Goal: Task Accomplishment & Management: Manage account settings

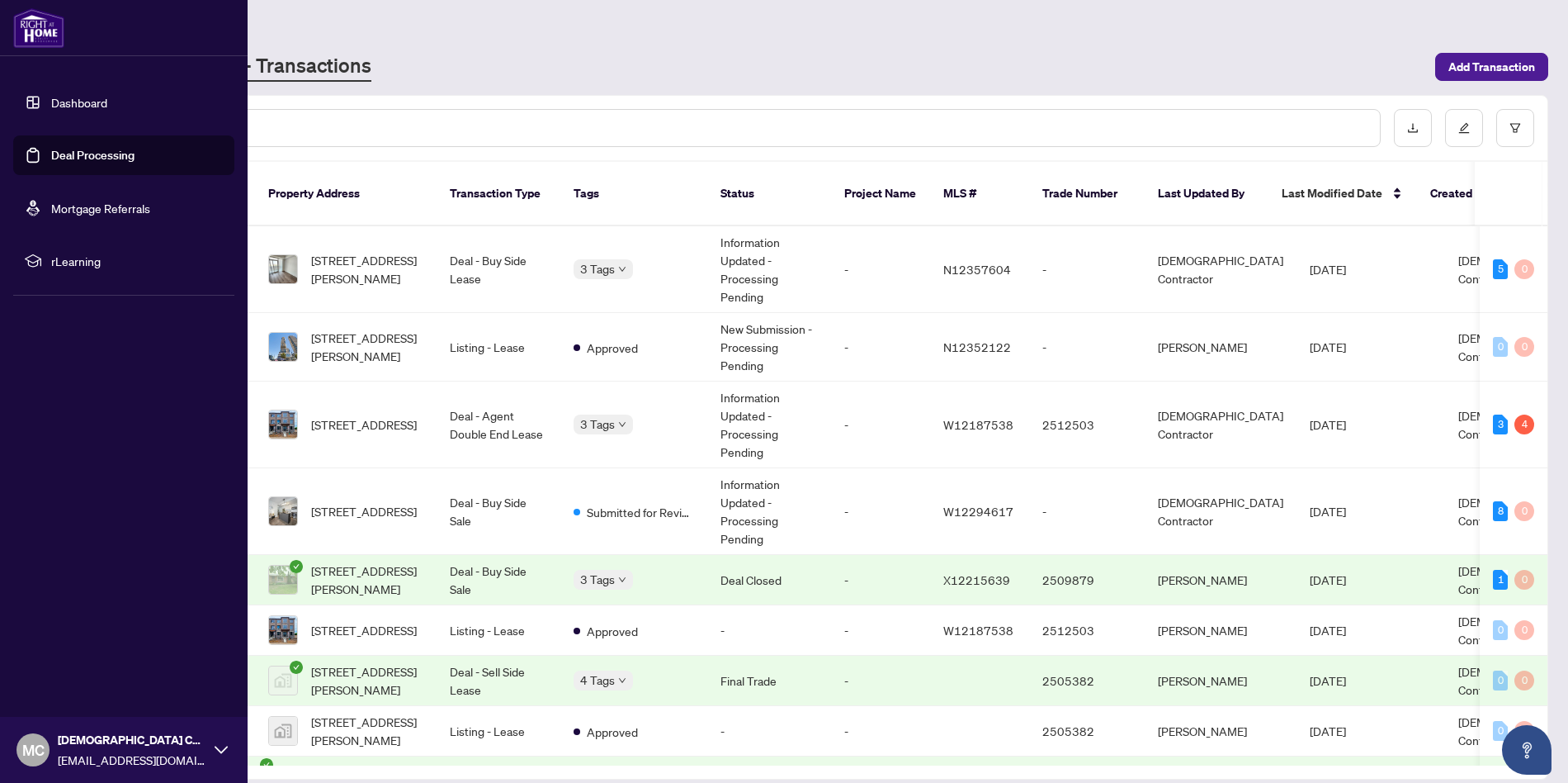
click at [74, 102] on link "Dashboard" at bounding box center [79, 102] width 56 height 15
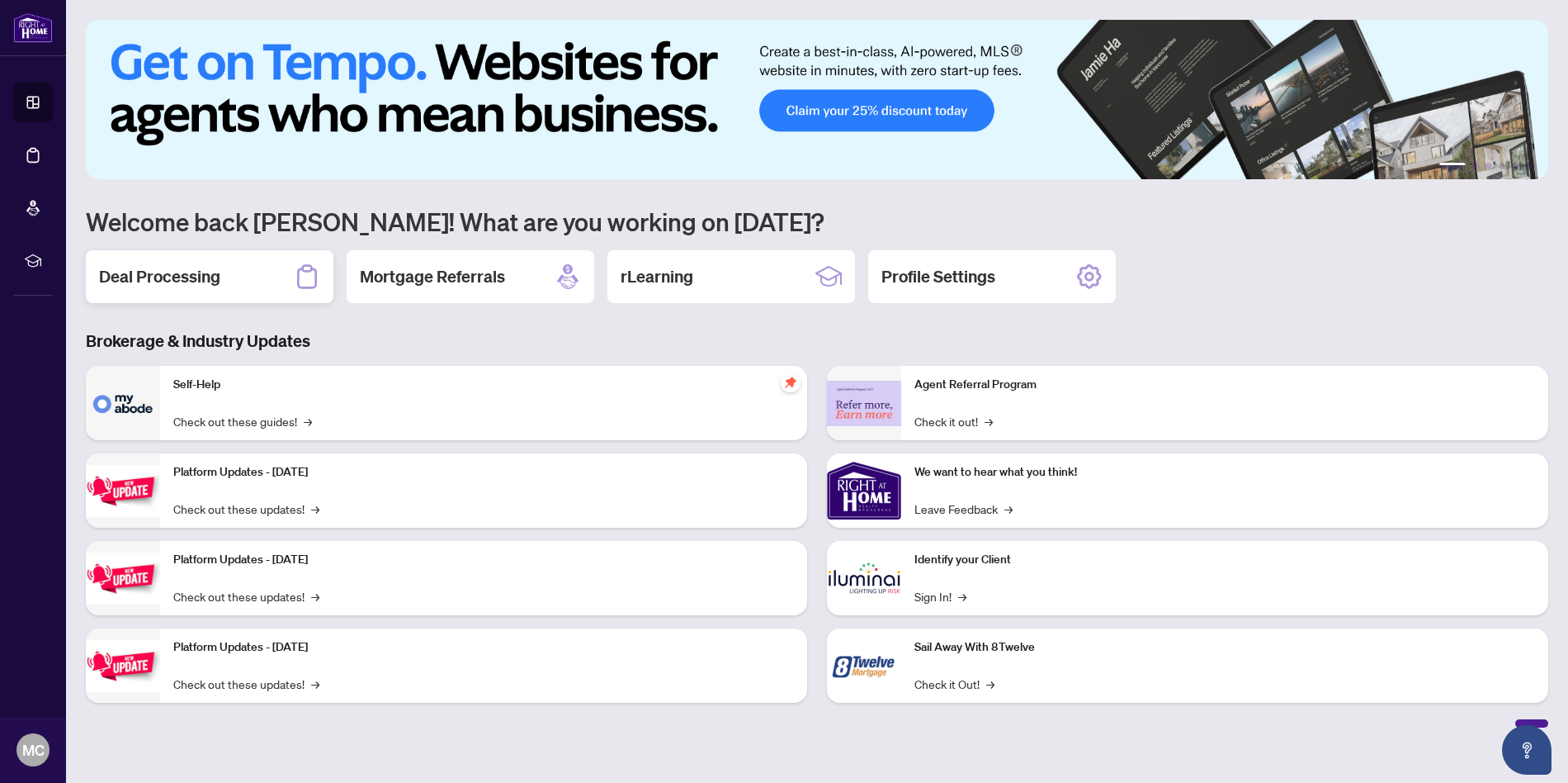
click at [197, 284] on h2 "Deal Processing" at bounding box center [159, 276] width 121 height 23
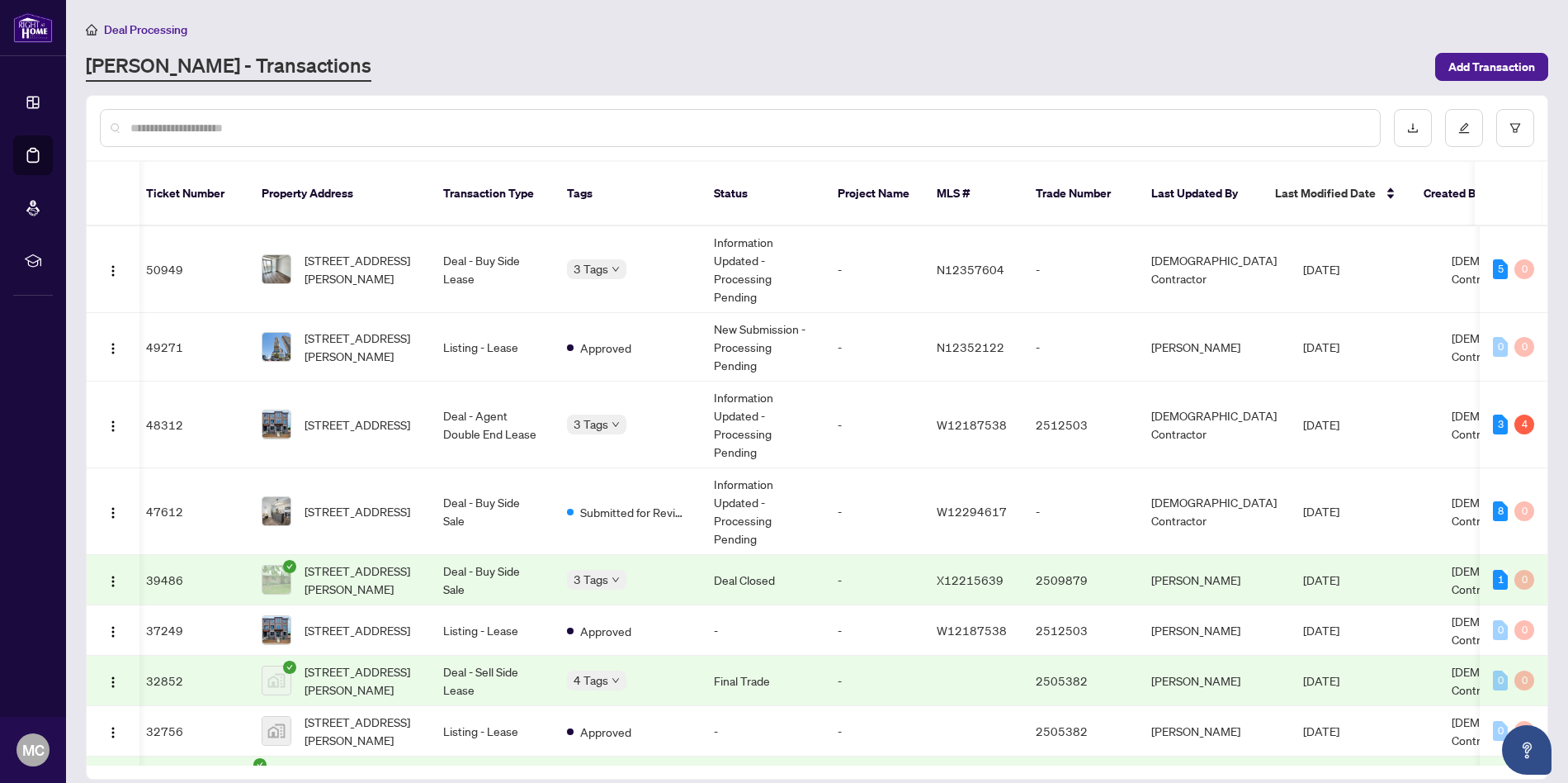
scroll to position [0, 10]
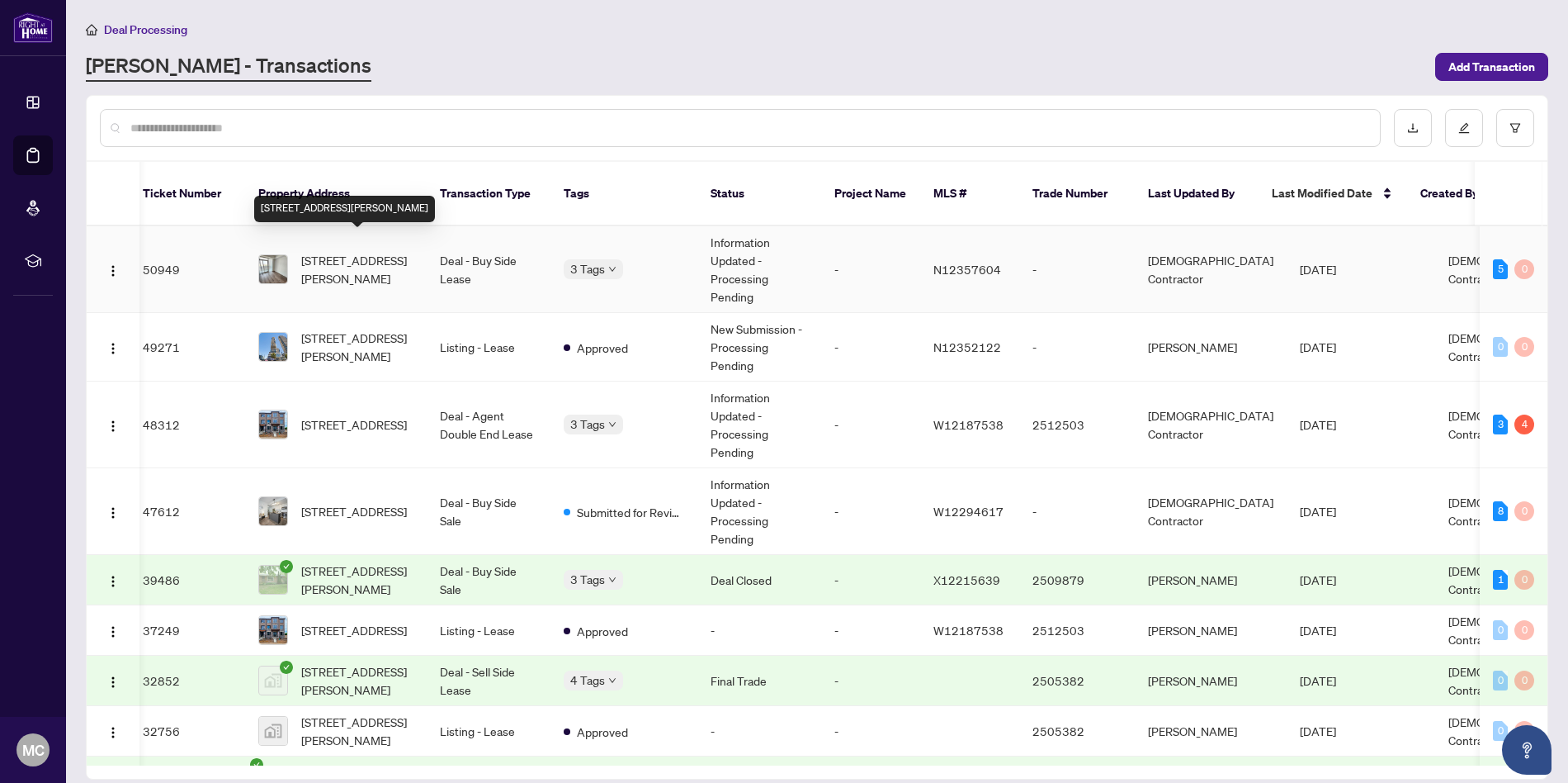
click at [370, 251] on span "[STREET_ADDRESS][PERSON_NAME]" at bounding box center [357, 269] width 112 height 36
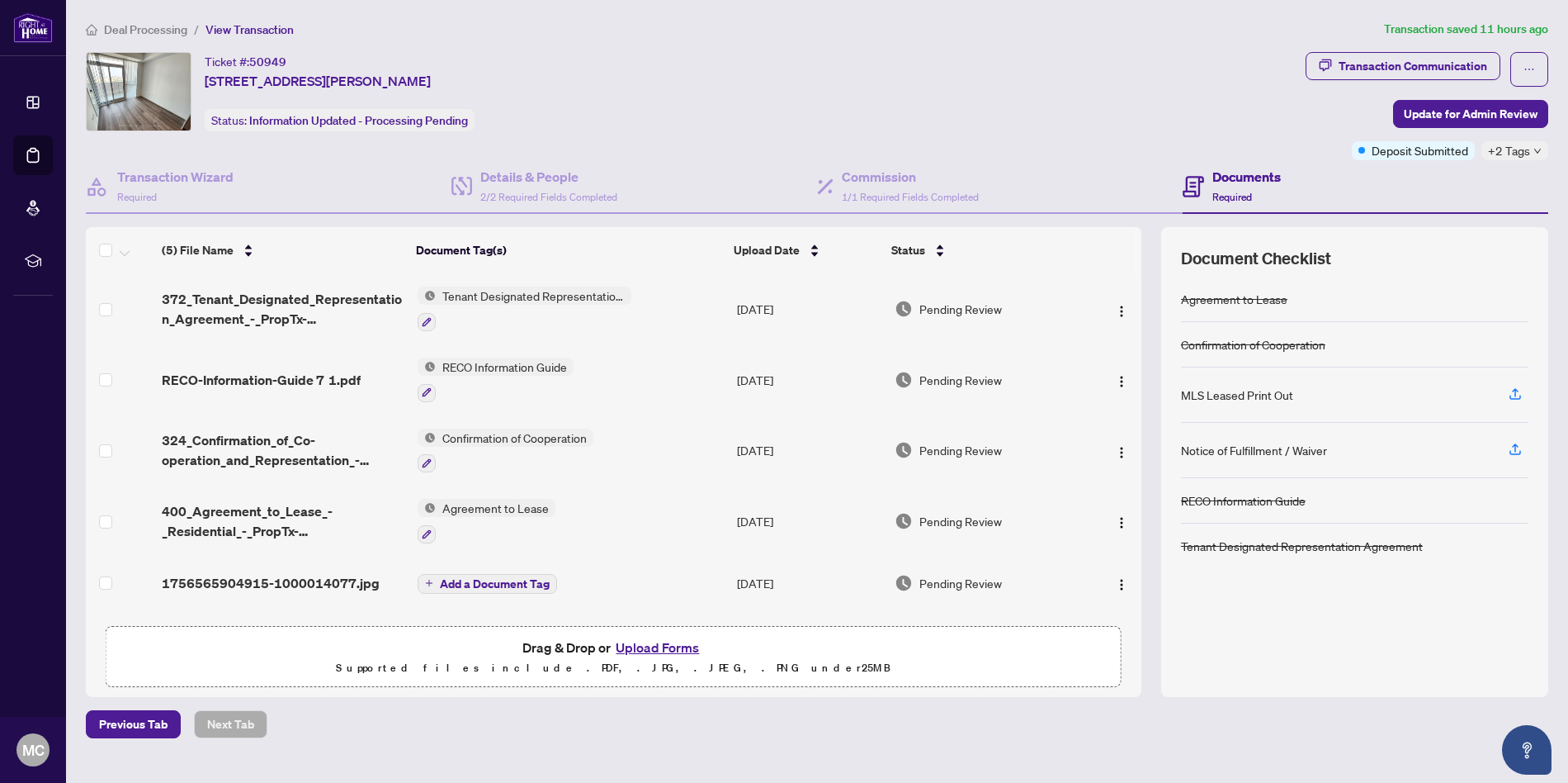
click at [660, 642] on button "Upload Forms" at bounding box center [657, 648] width 94 height 22
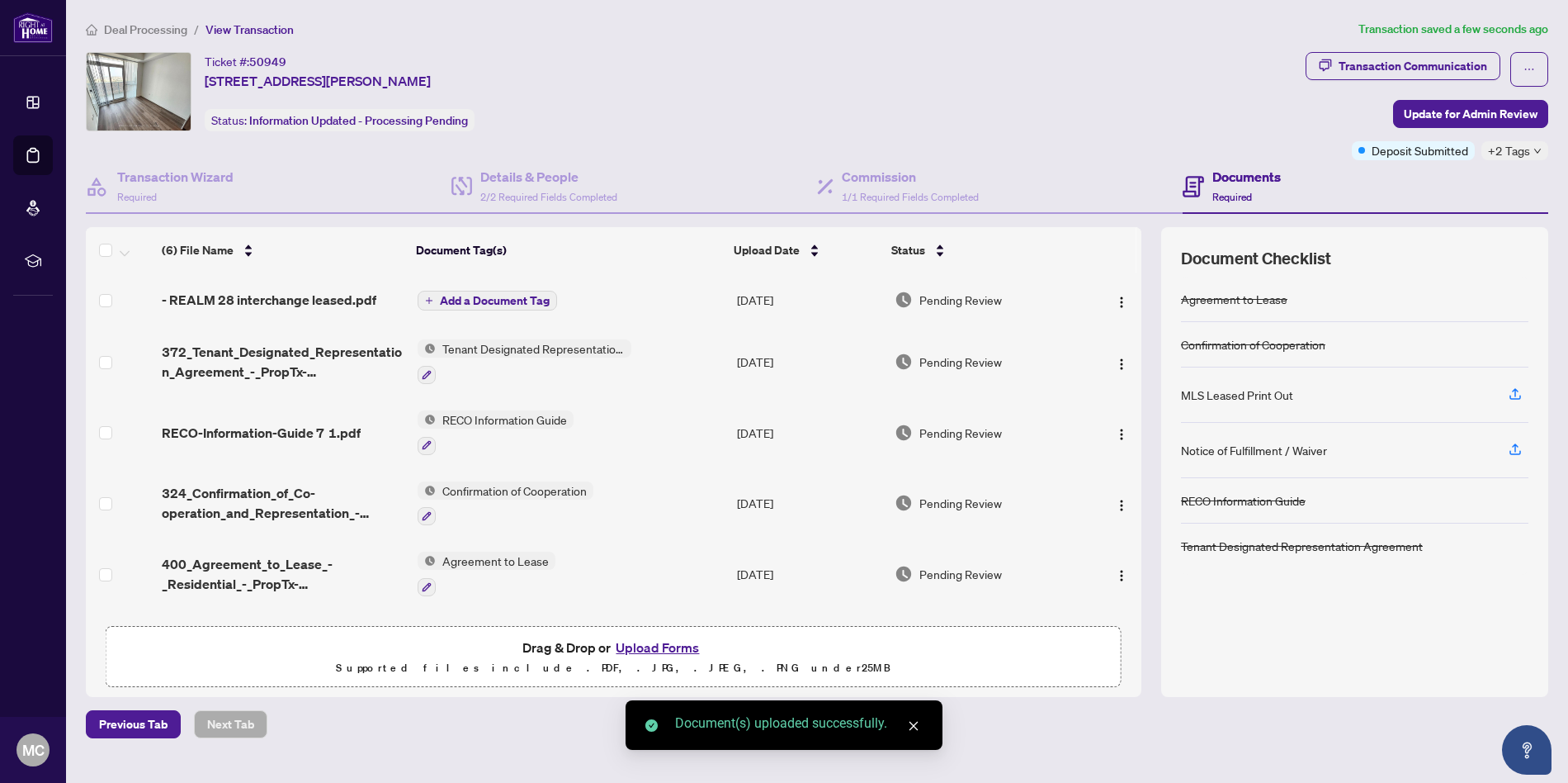
click at [502, 301] on span "Add a Document Tag" at bounding box center [495, 301] width 110 height 12
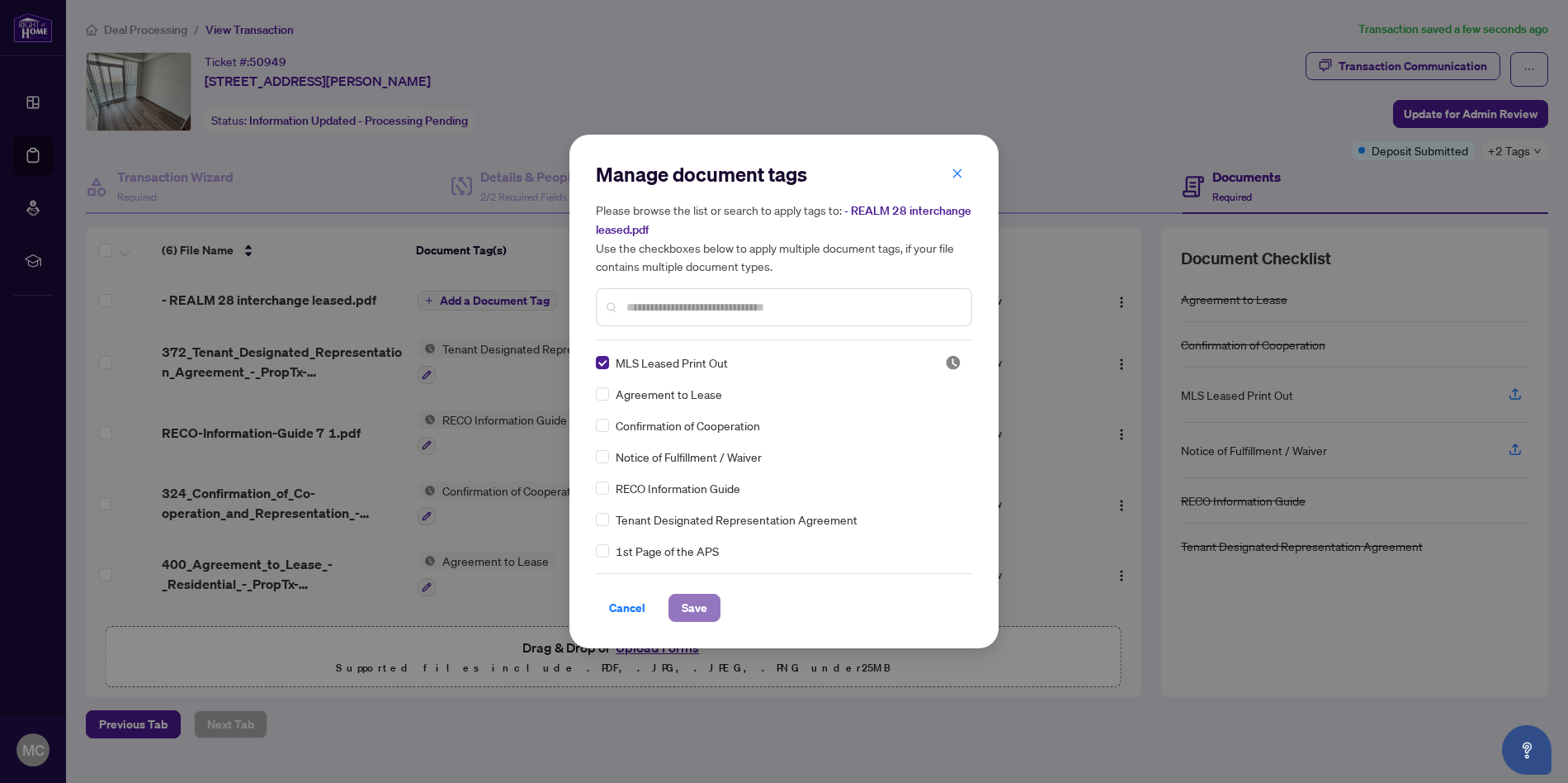
click at [711, 615] on button "Save" at bounding box center [694, 608] width 52 height 28
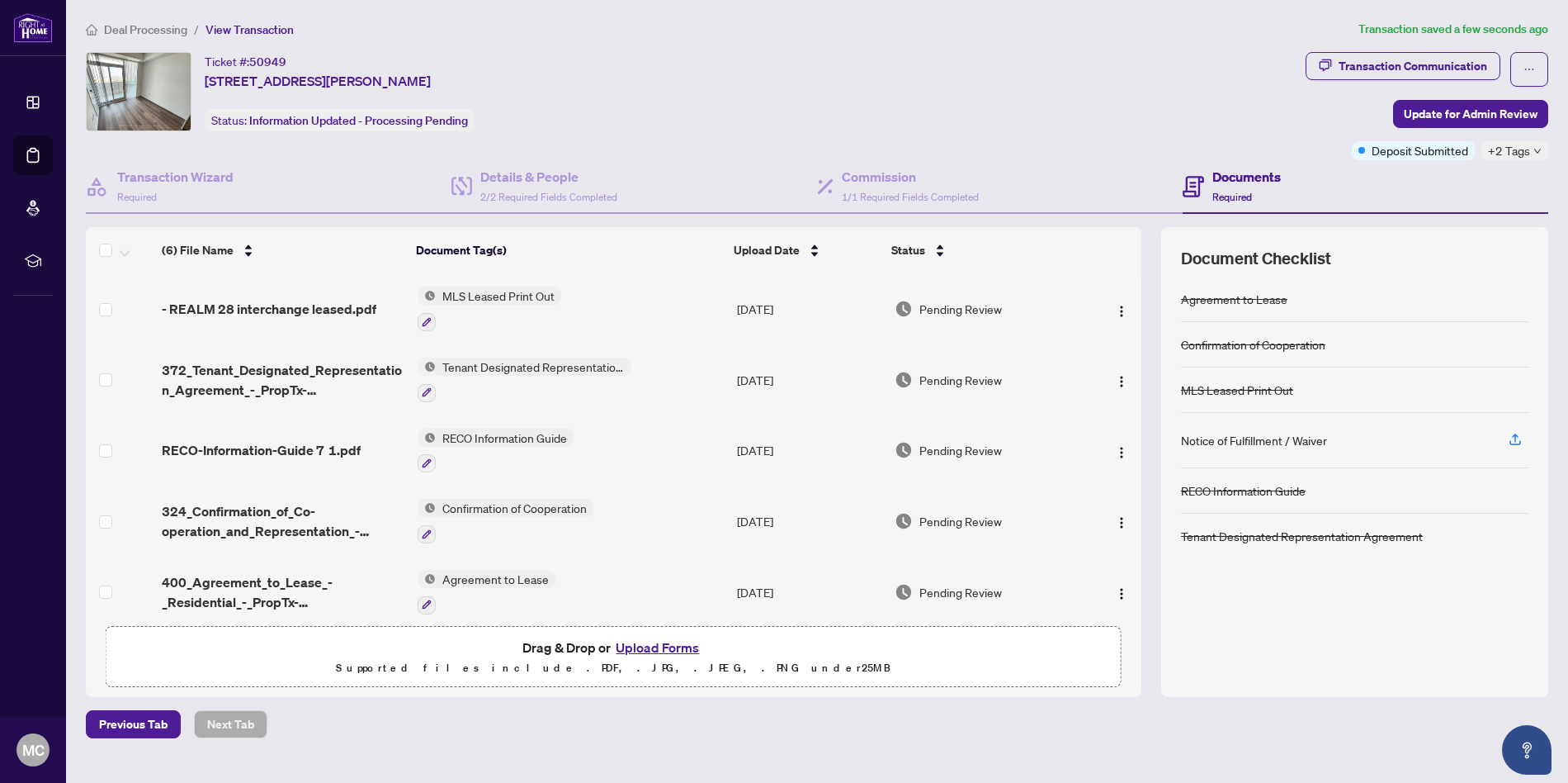
click at [112, 23] on span "Deal Processing" at bounding box center [145, 29] width 84 height 15
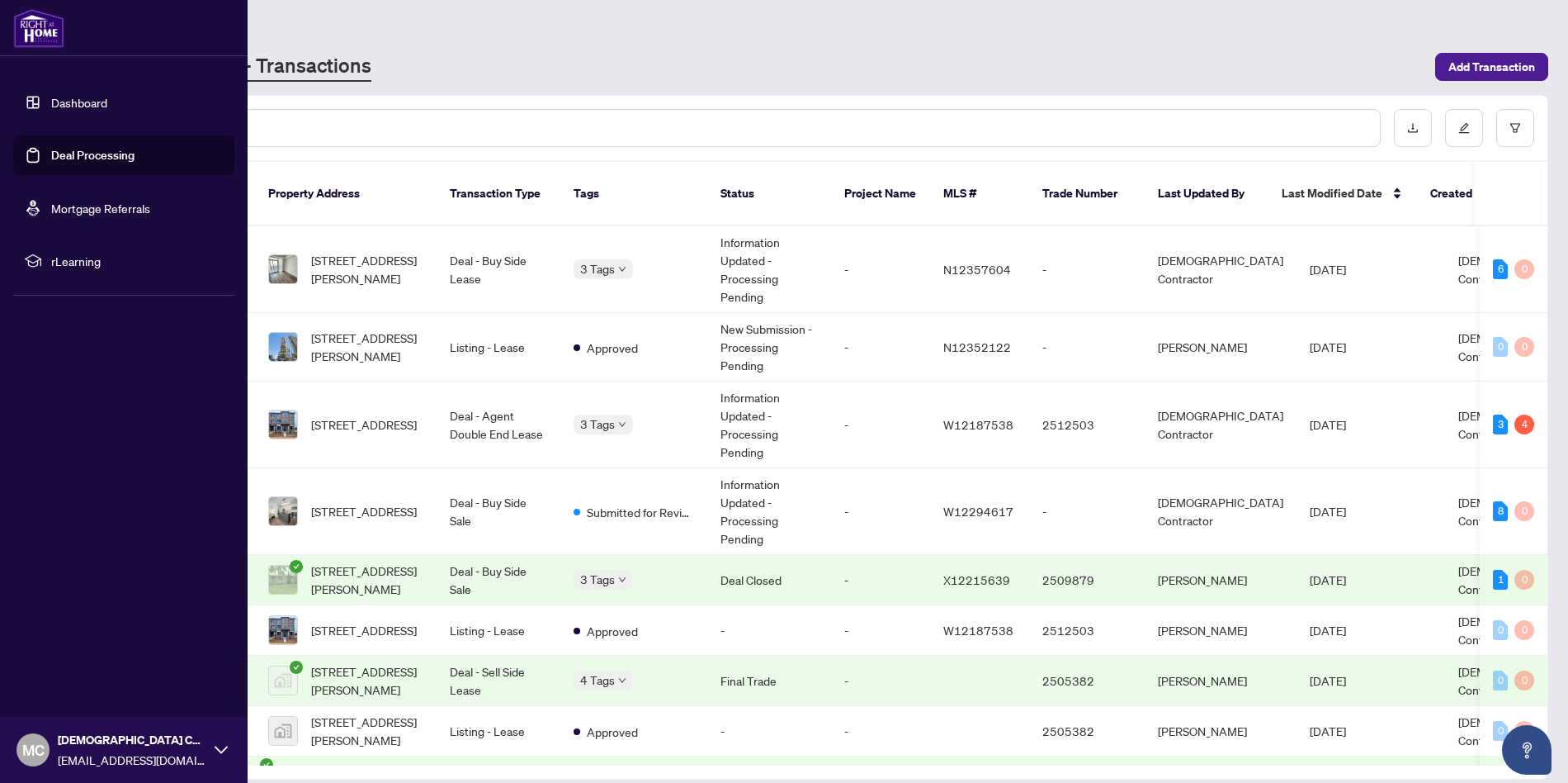
click at [78, 95] on link "Dashboard" at bounding box center [79, 102] width 56 height 15
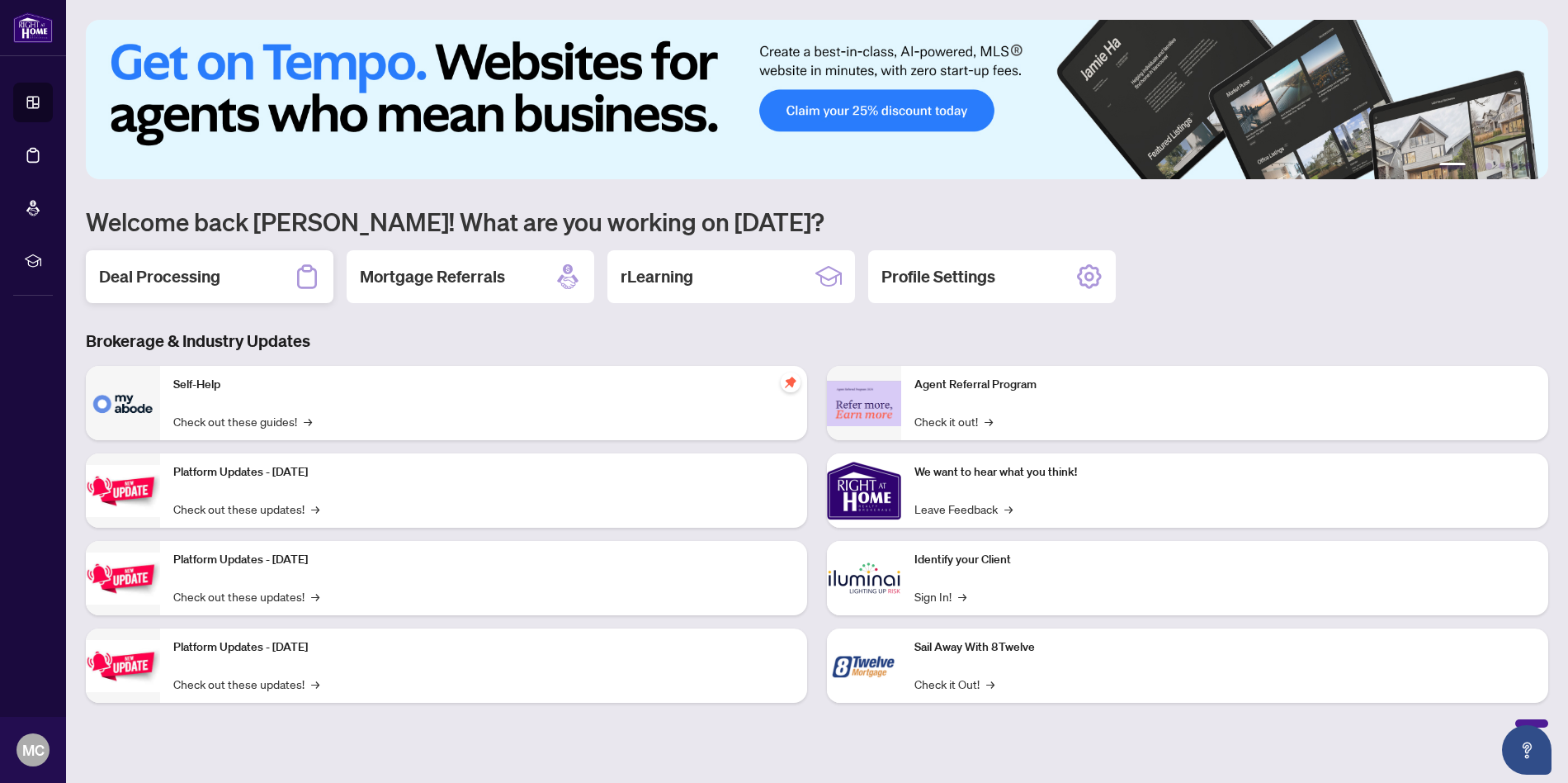
click at [100, 301] on div "Deal Processing" at bounding box center [209, 276] width 248 height 53
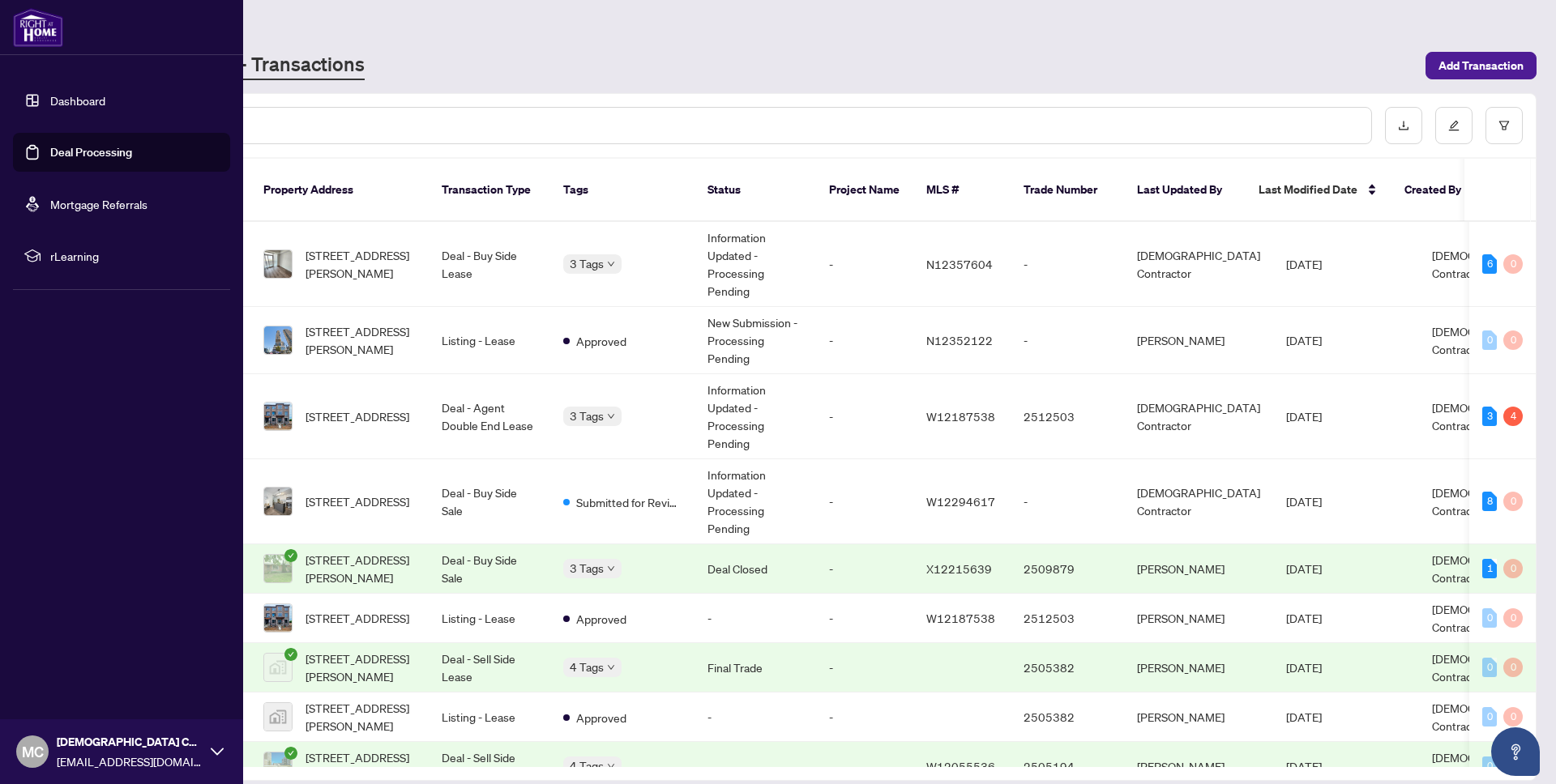
click at [74, 106] on link "Dashboard" at bounding box center [77, 100] width 55 height 15
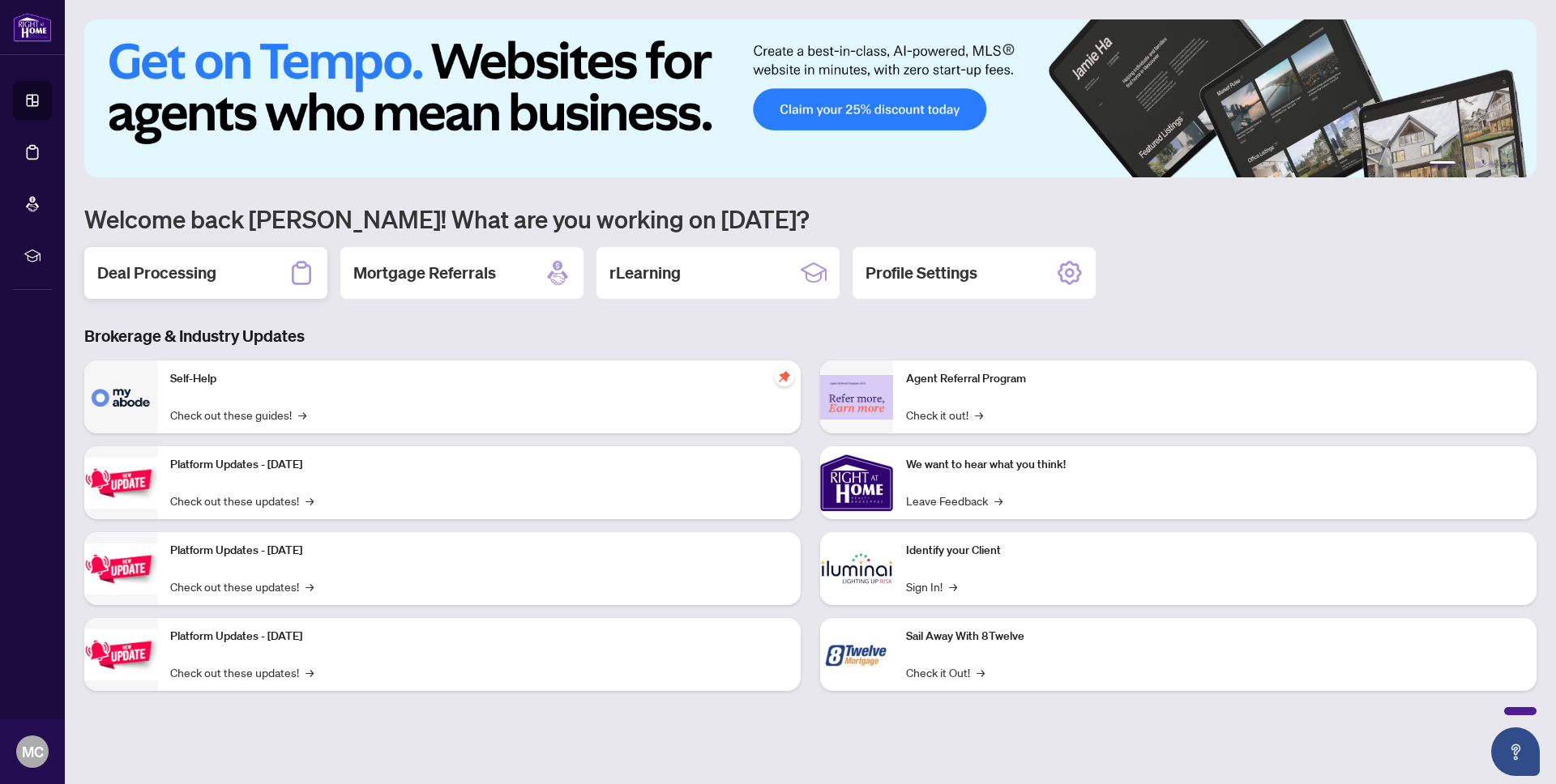
click at [163, 270] on h2 "Deal Processing" at bounding box center [156, 273] width 119 height 22
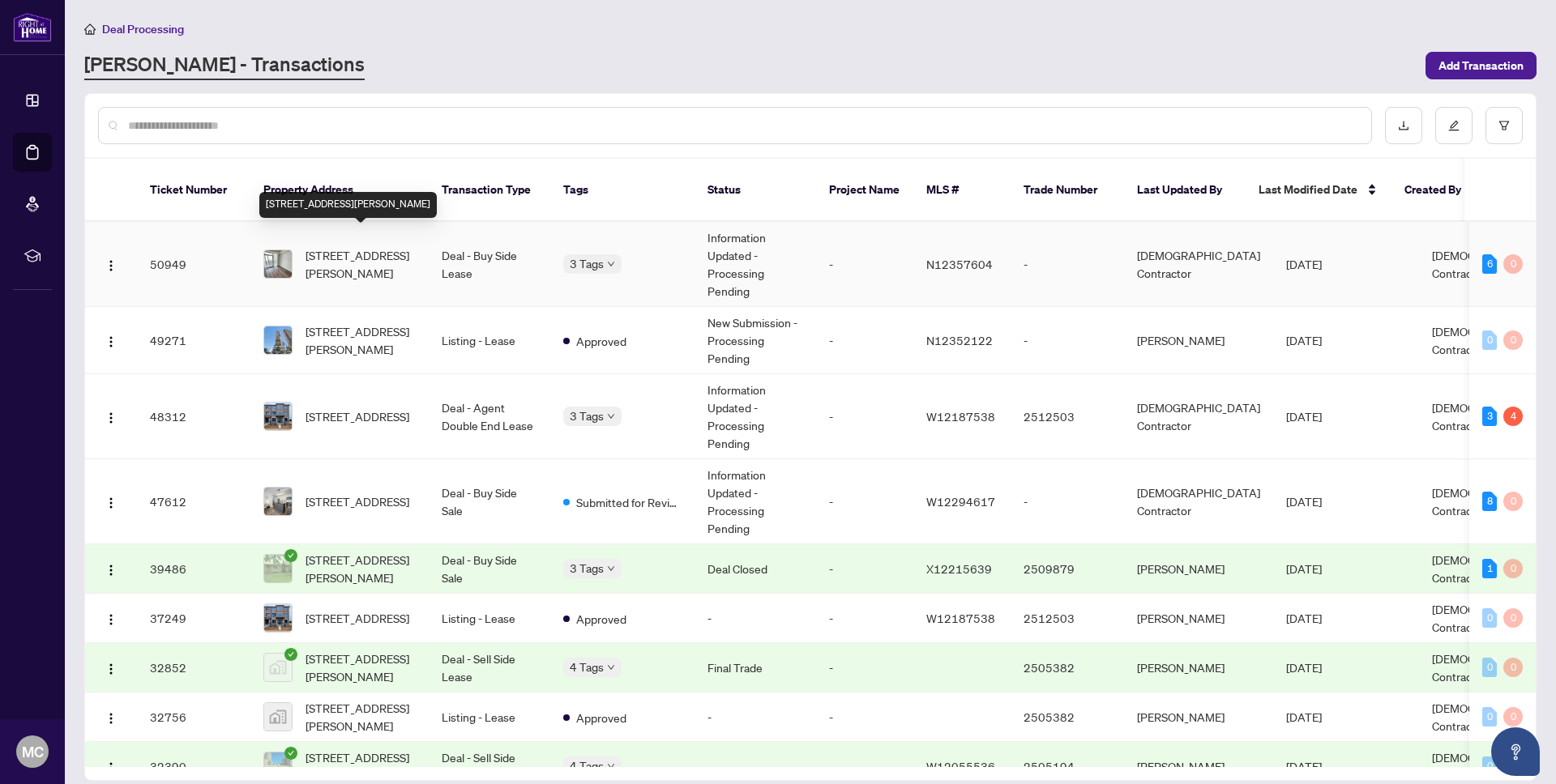
click at [416, 240] on td "[STREET_ADDRESS][PERSON_NAME]" at bounding box center [339, 264] width 178 height 85
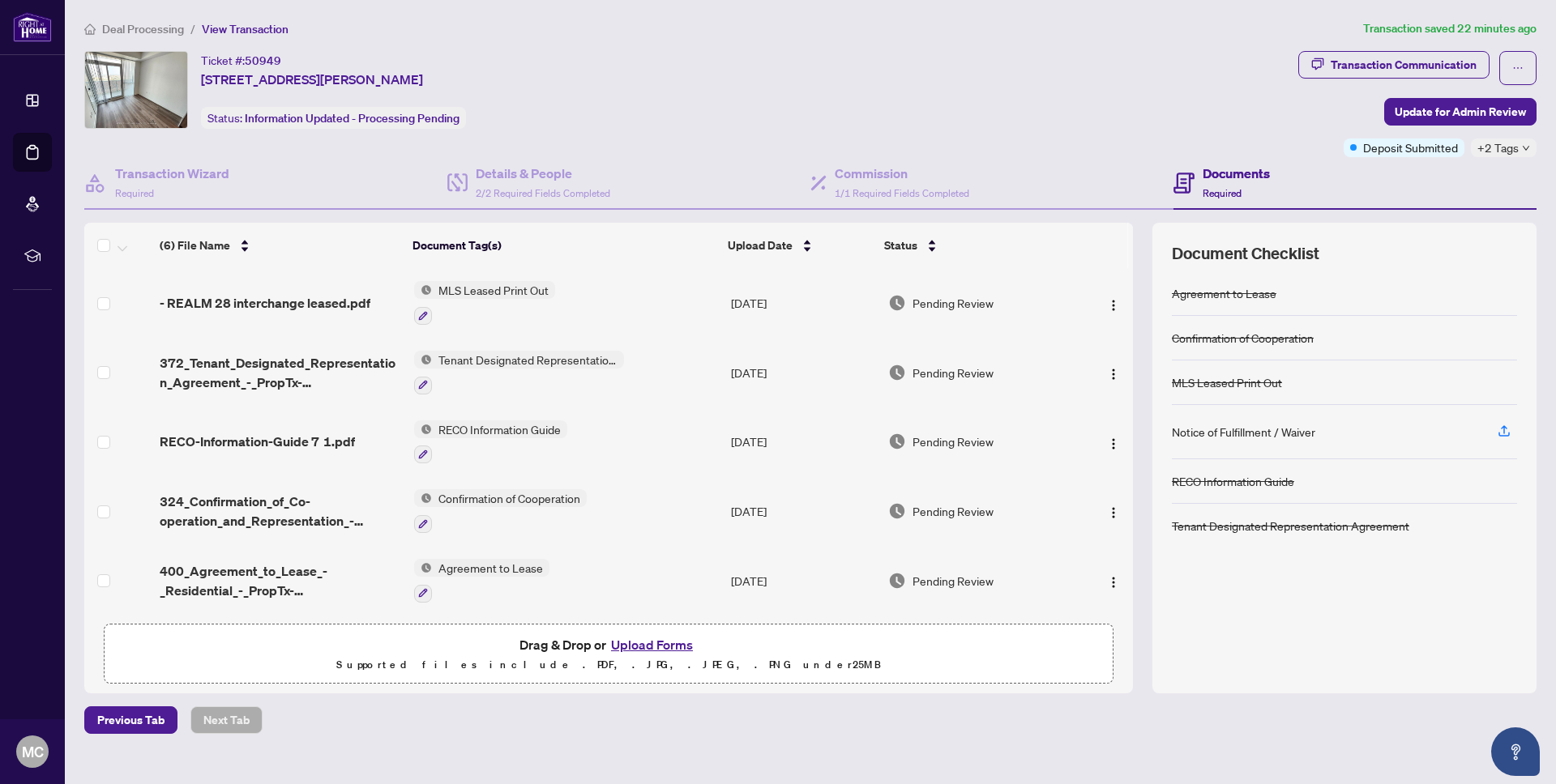
scroll to position [55, 0]
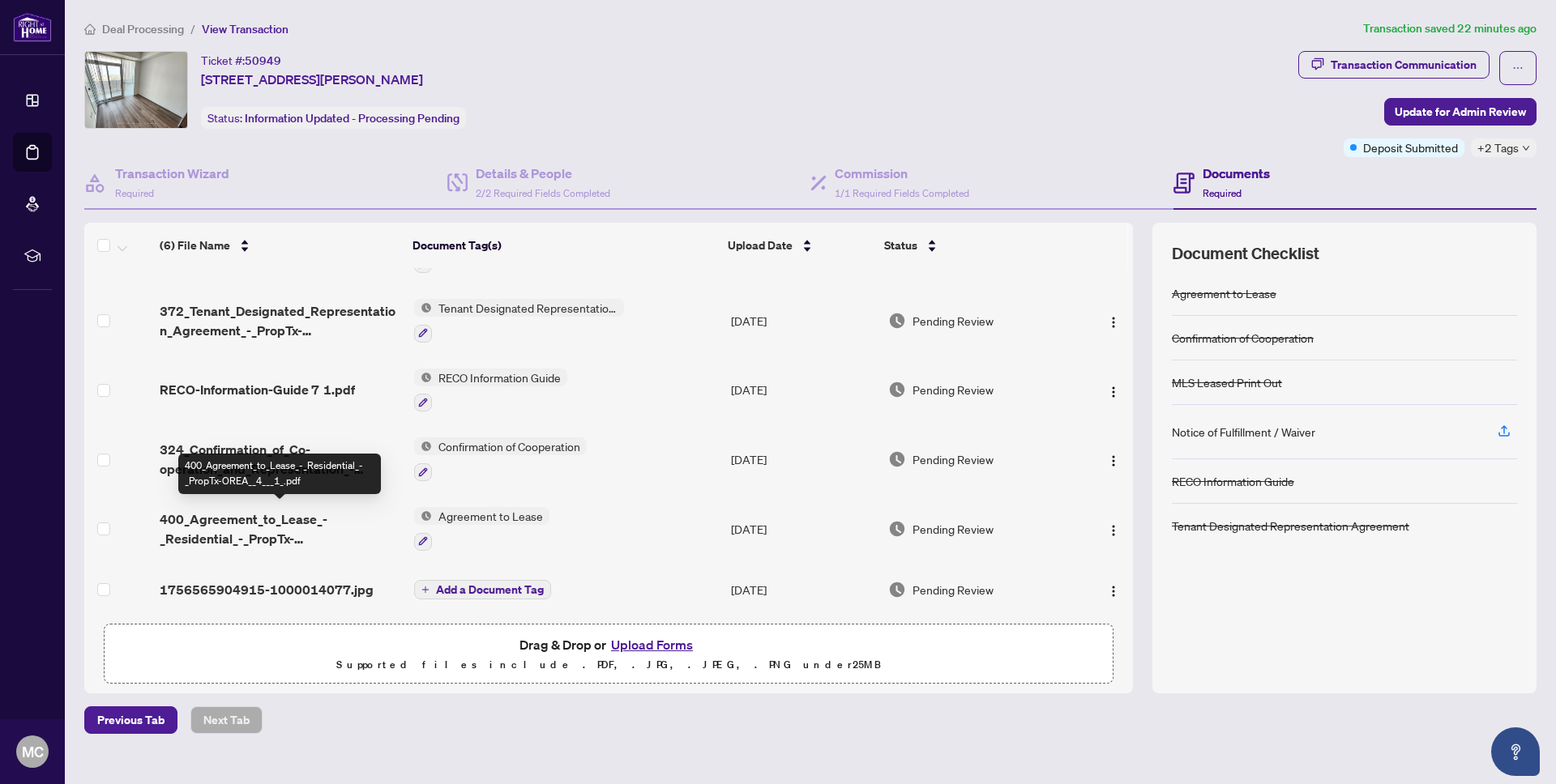
click at [298, 518] on span "400_Agreement_to_Lease_-_Residential_-_PropTx-OREA__4___1_.pdf" at bounding box center [280, 529] width 241 height 39
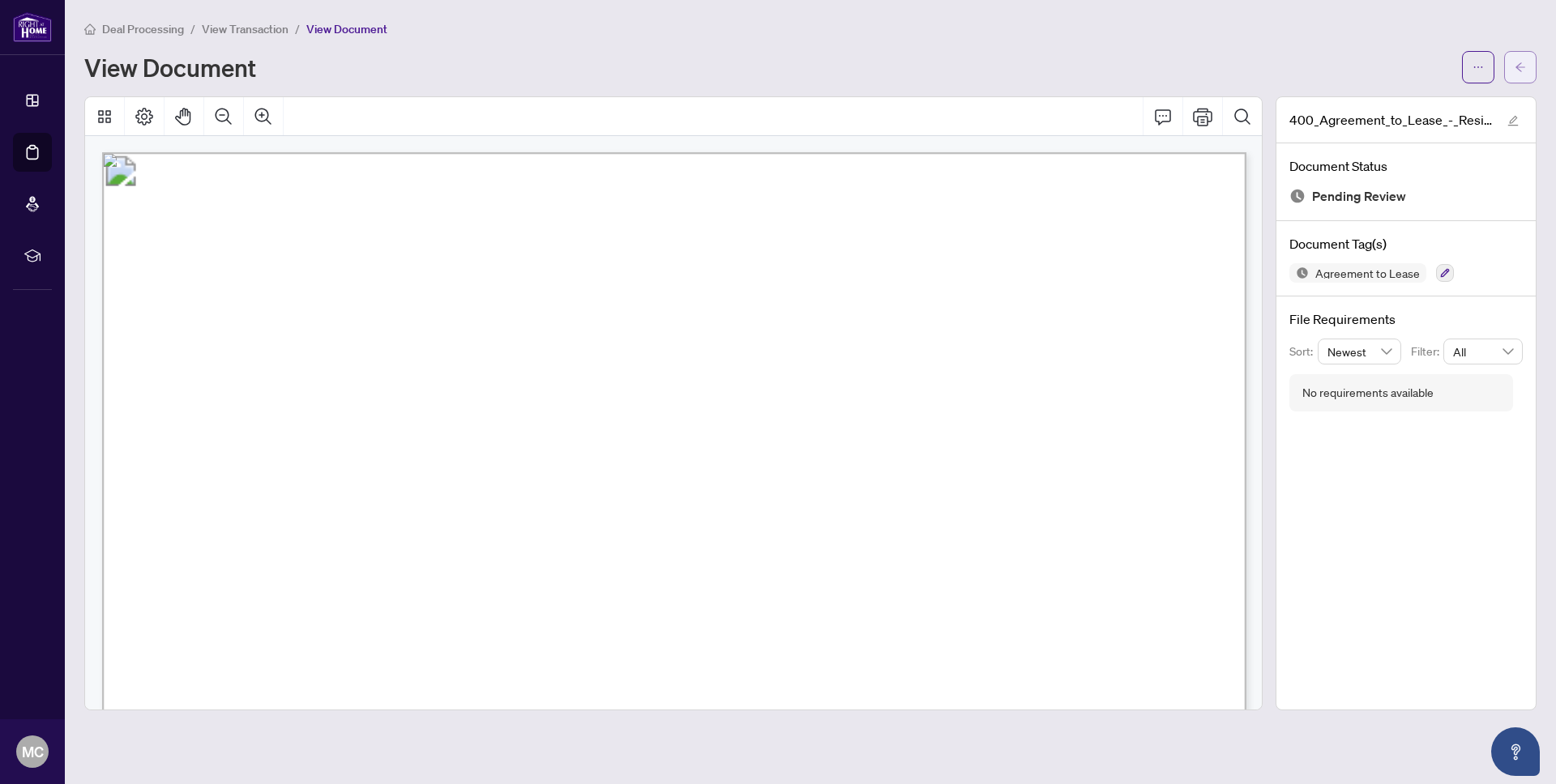
click at [1518, 59] on span "button" at bounding box center [1521, 67] width 12 height 26
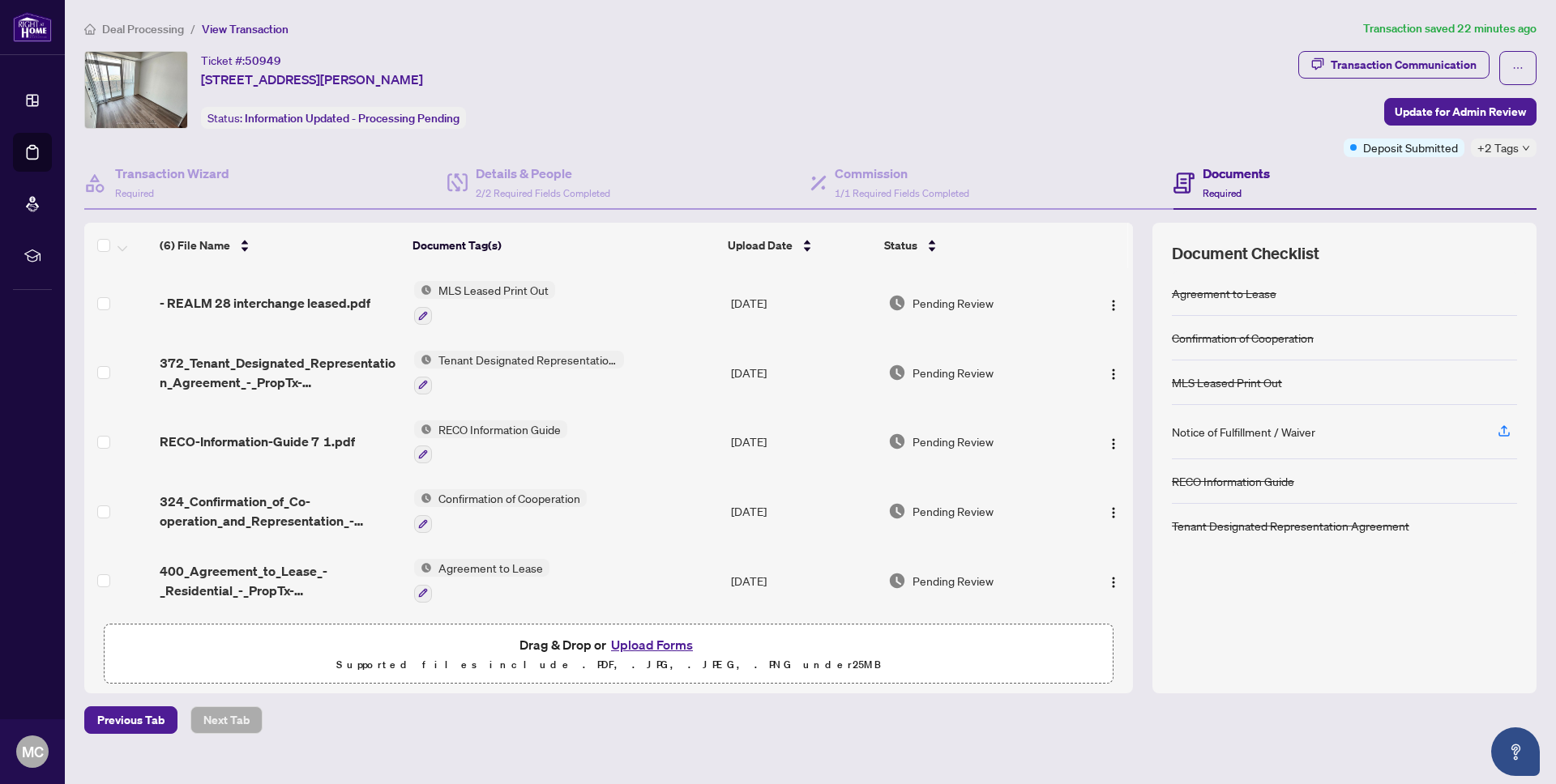
scroll to position [55, 0]
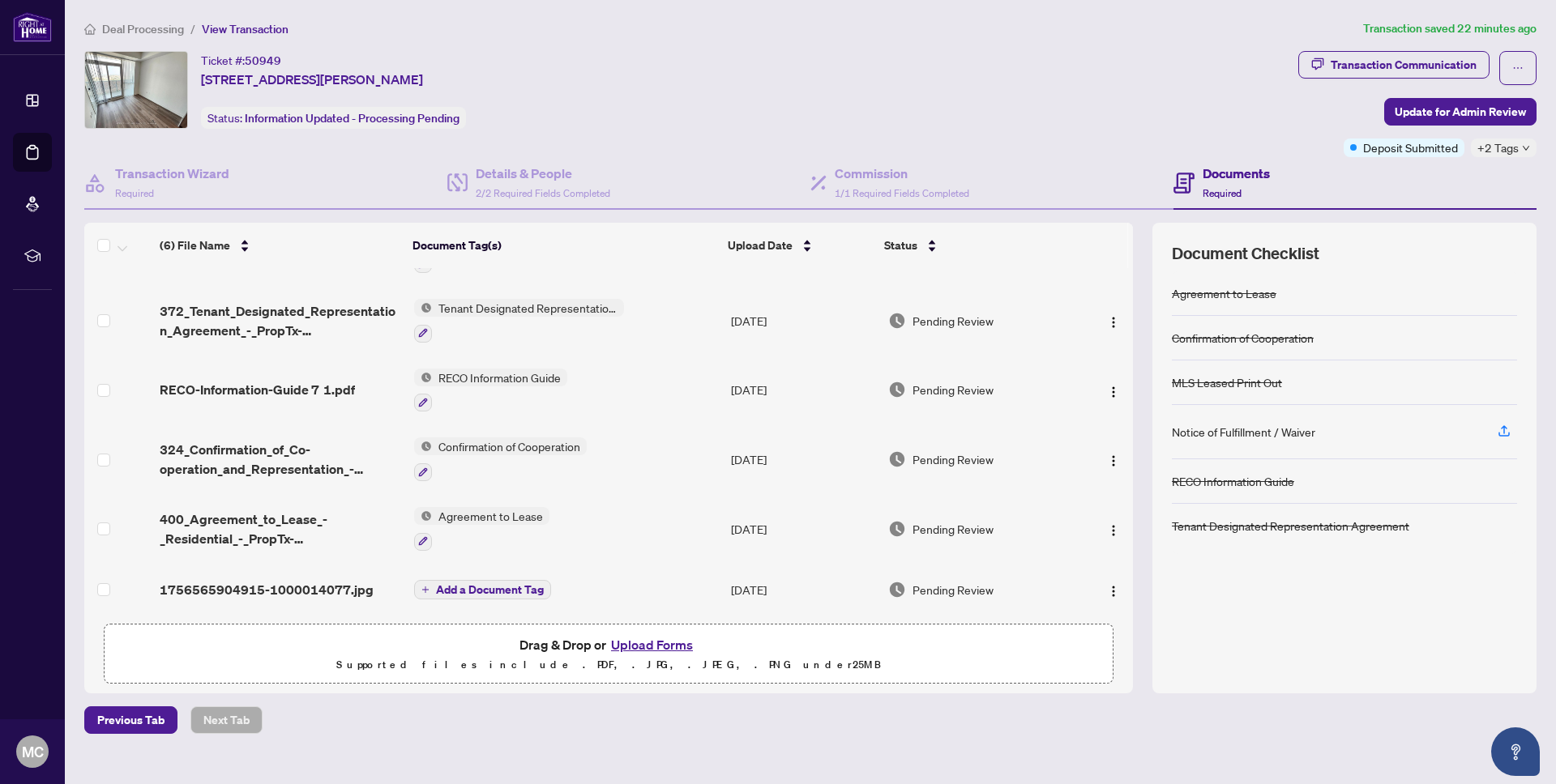
click at [624, 637] on button "Upload Forms" at bounding box center [652, 645] width 92 height 22
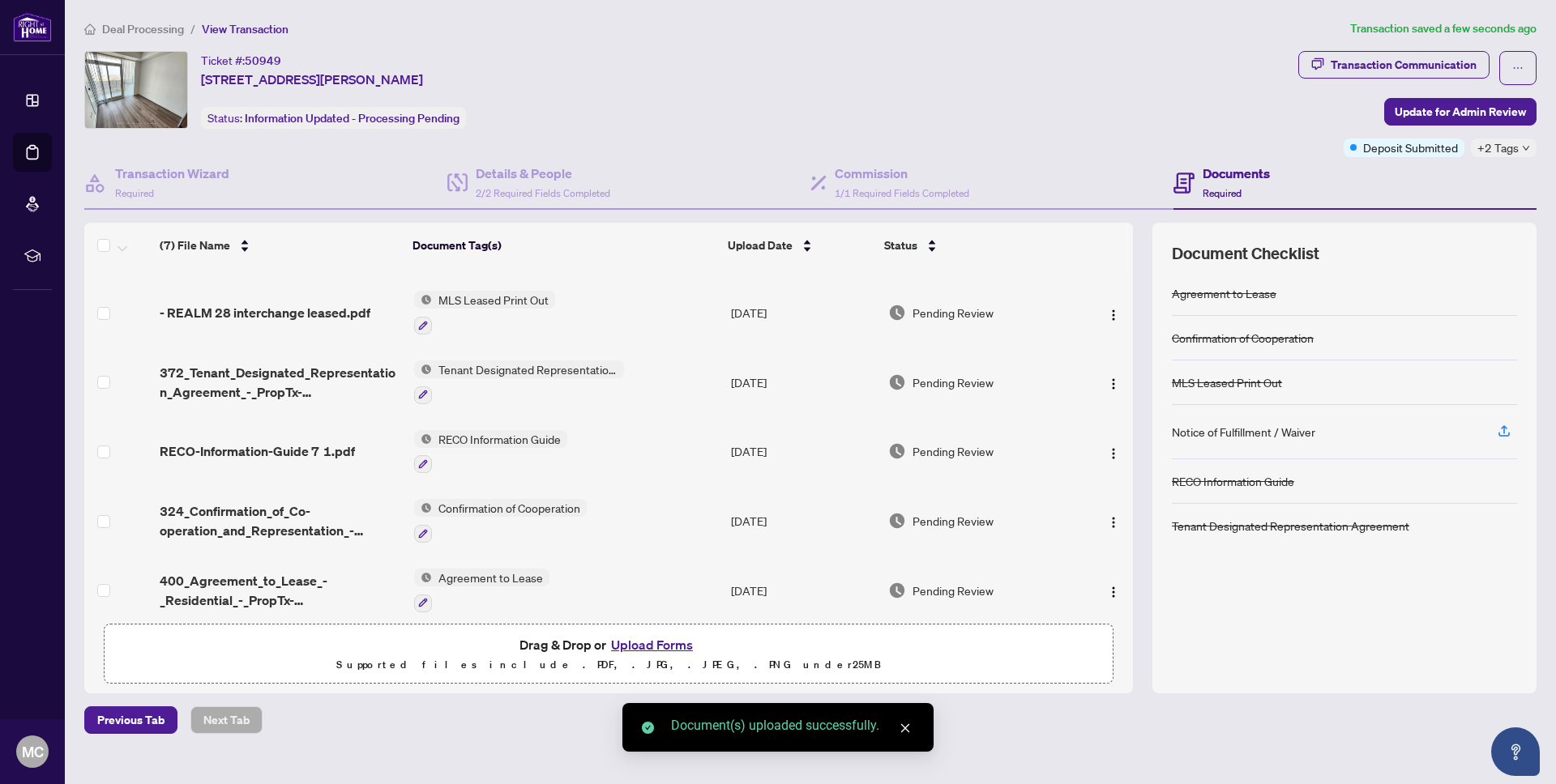
scroll to position [0, 0]
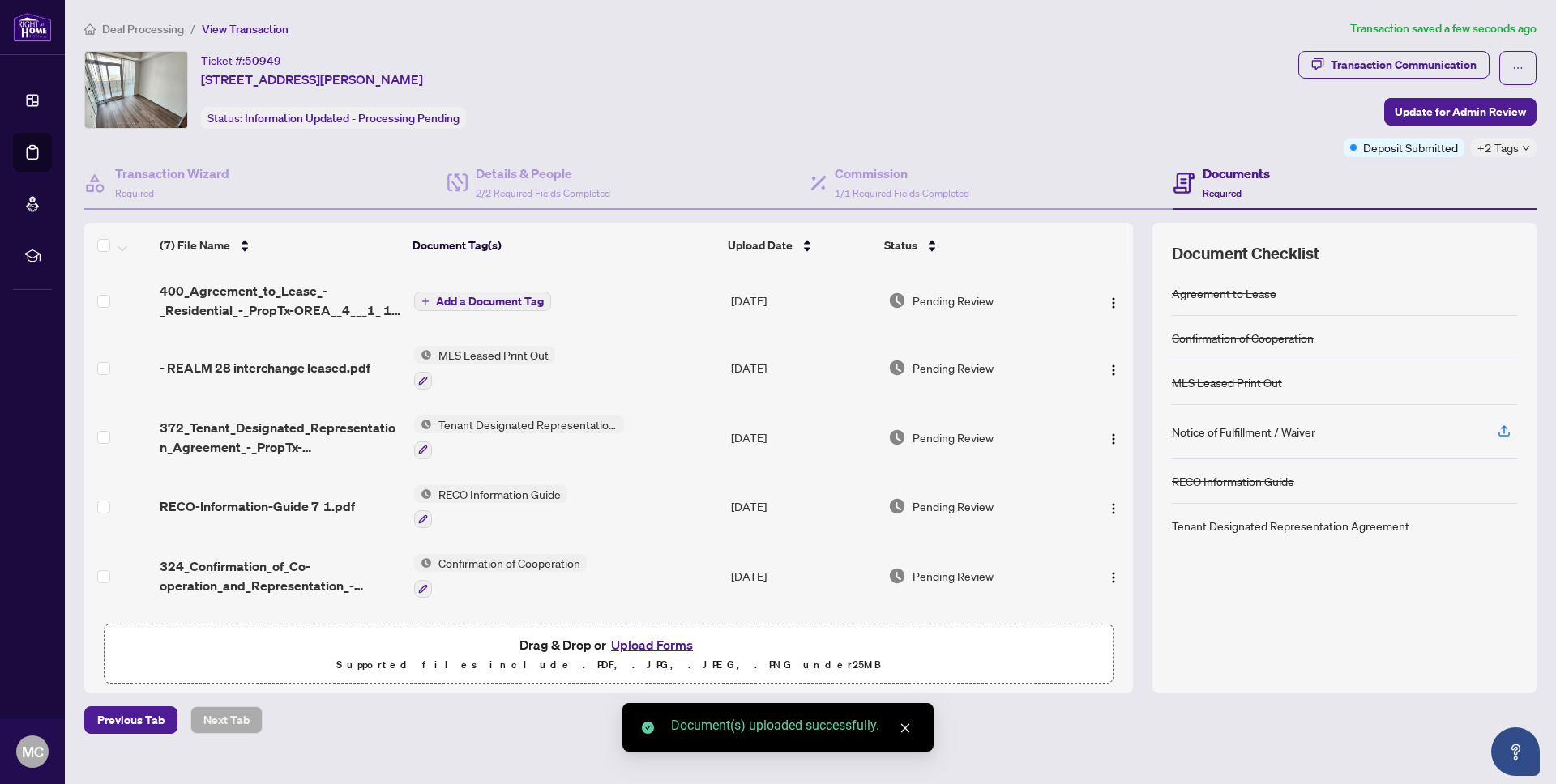
click at [504, 298] on span "Add a Document Tag" at bounding box center [490, 302] width 108 height 12
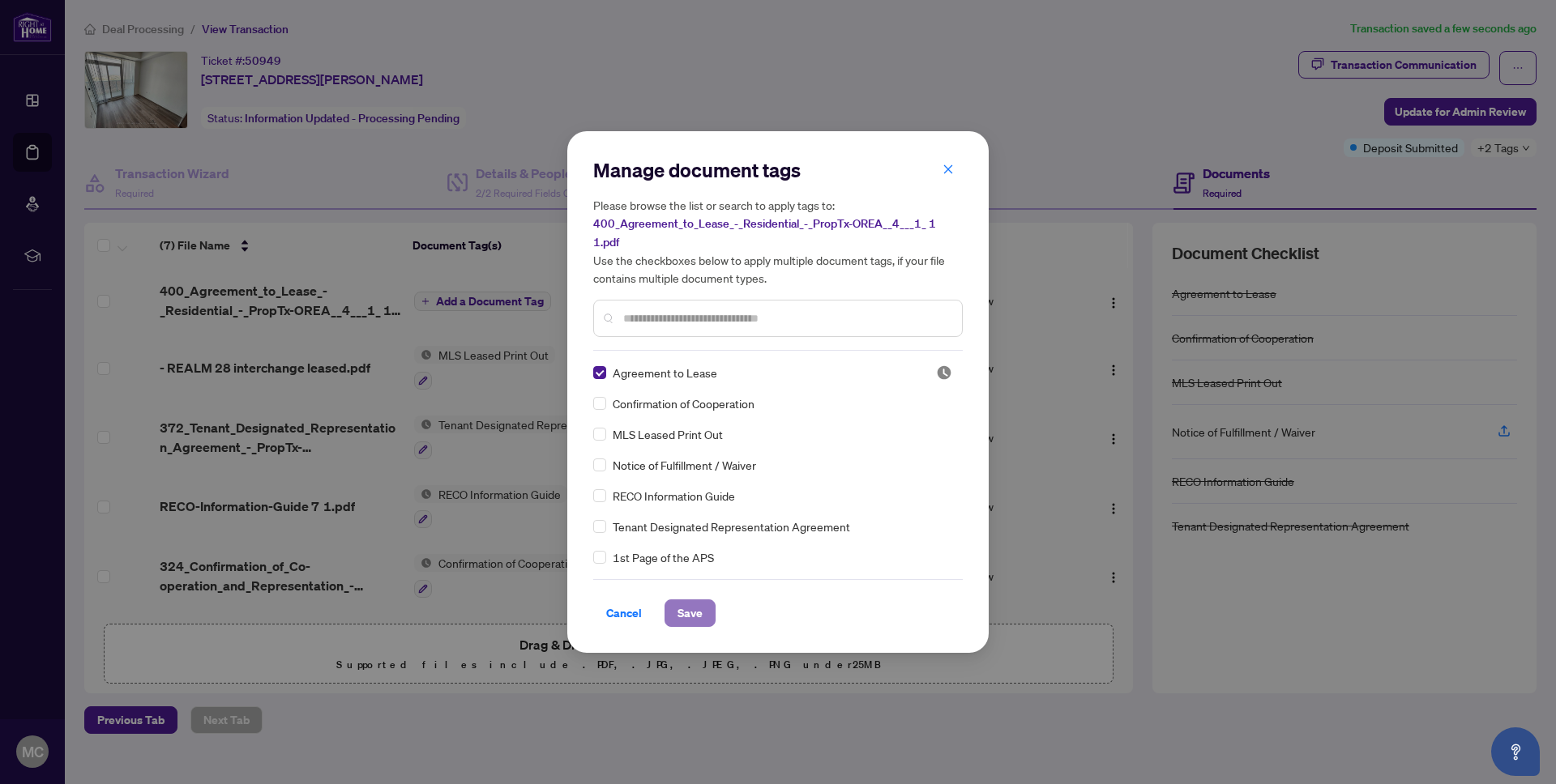
click at [703, 616] on button "Save" at bounding box center [690, 613] width 51 height 27
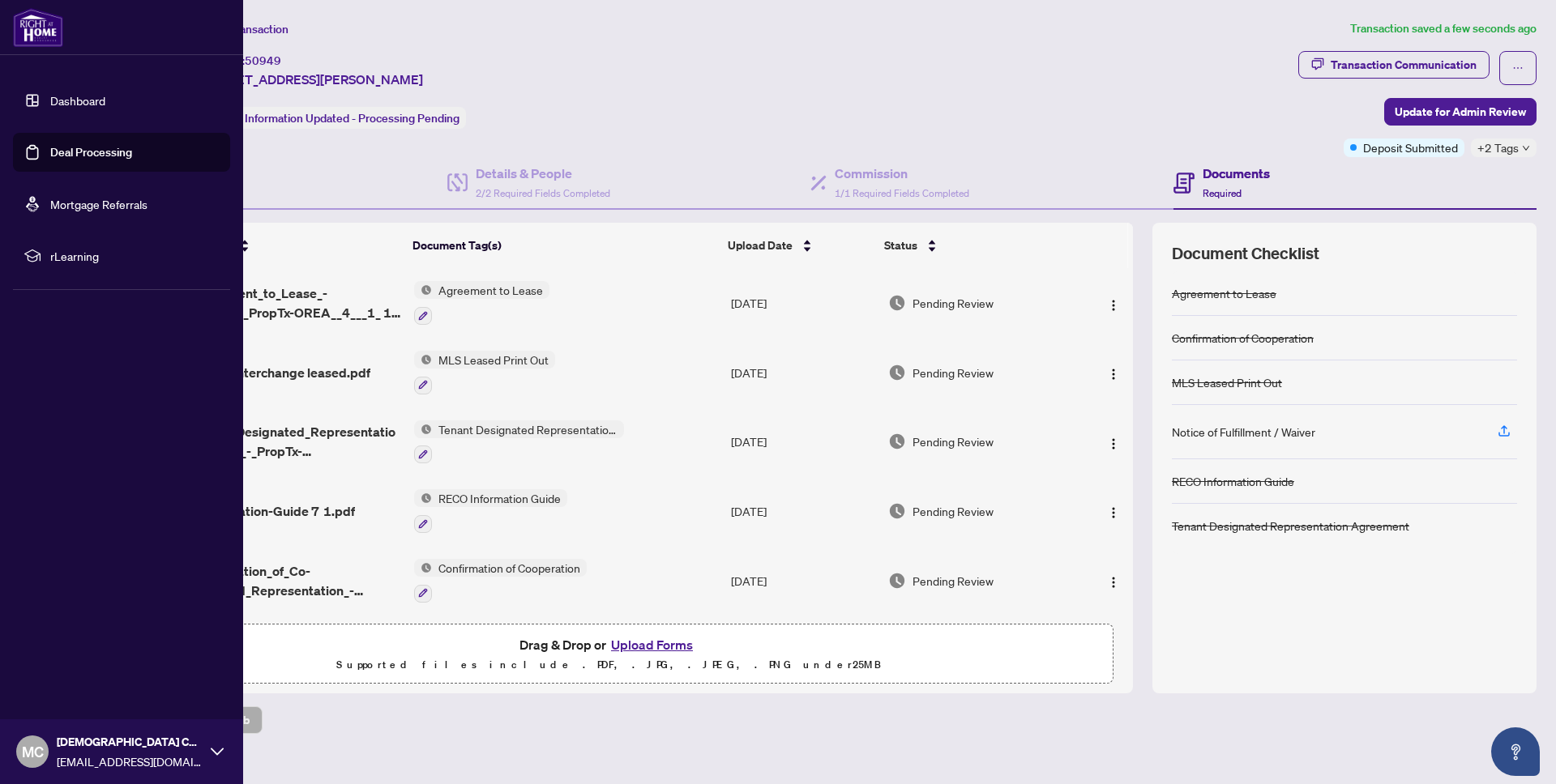
click at [88, 96] on link "Dashboard" at bounding box center [77, 100] width 55 height 15
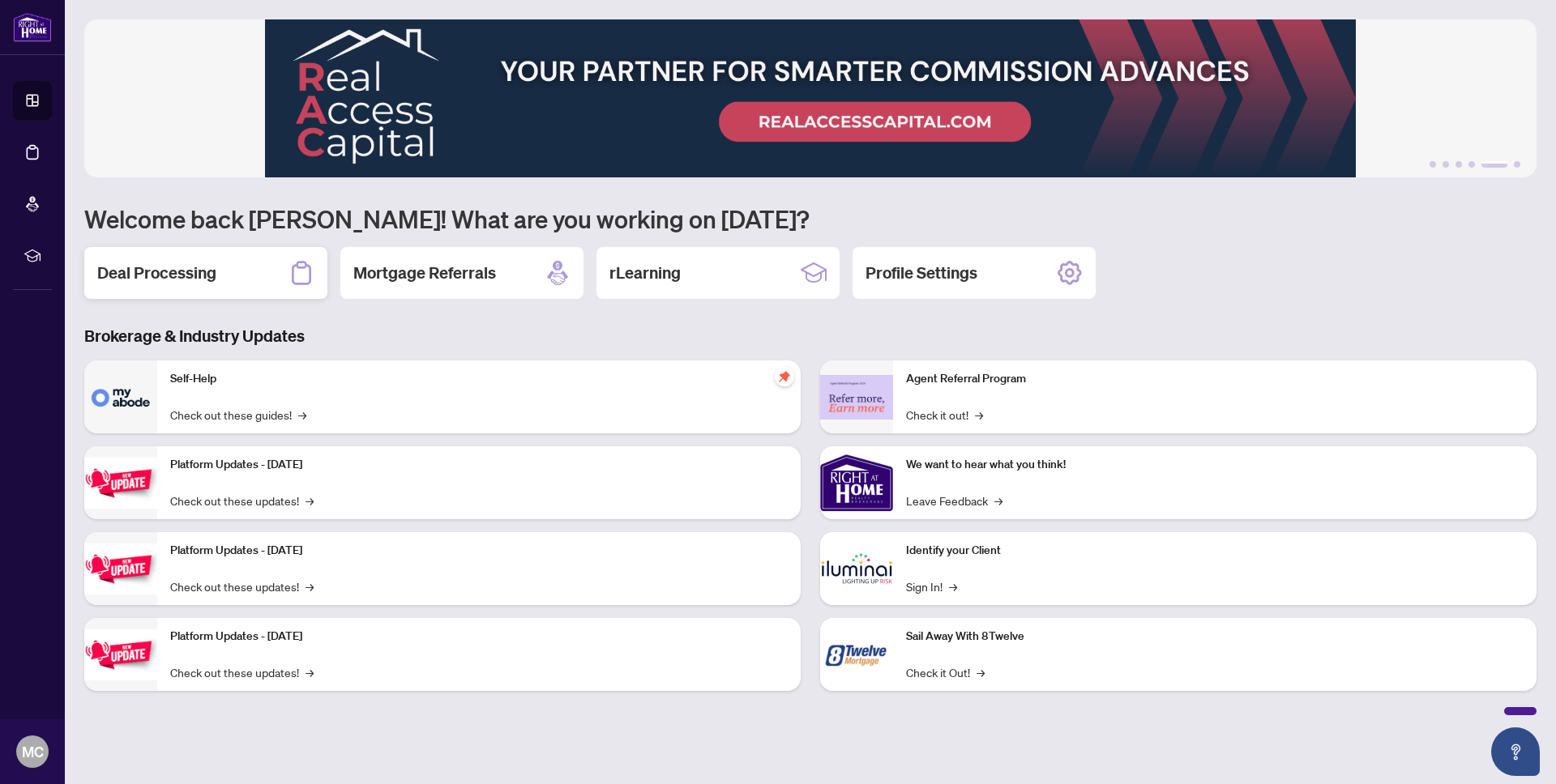
click at [195, 277] on h2 "Deal Processing" at bounding box center [156, 273] width 119 height 22
